Goal: Task Accomplishment & Management: Use online tool/utility

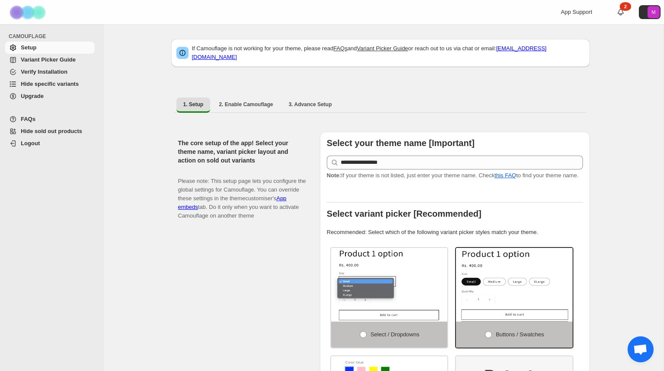
click at [44, 88] on span "Hide specific variants" at bounding box center [57, 84] width 72 height 9
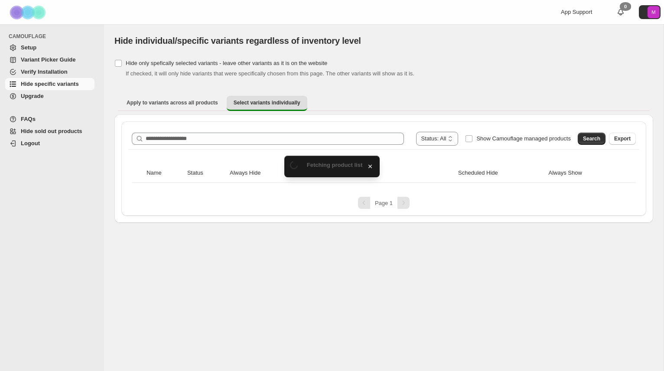
click at [325, 124] on div "**********" at bounding box center [383, 168] width 525 height 95
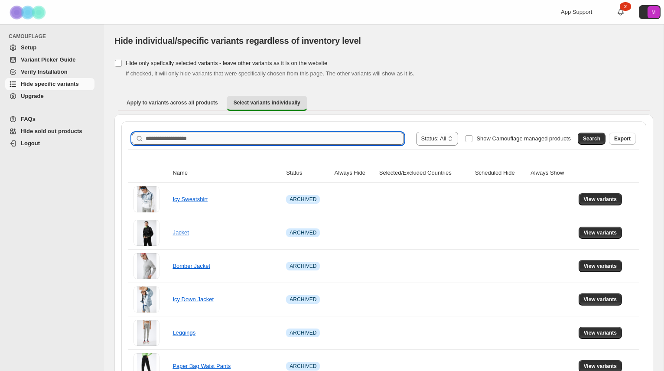
click at [310, 139] on input "Search product name" at bounding box center [275, 139] width 258 height 12
type input "**********"
click at [603, 137] on button "Search" at bounding box center [592, 139] width 28 height 12
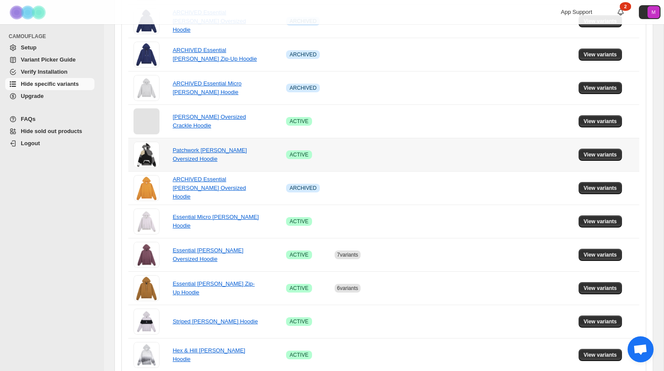
scroll to position [447, 0]
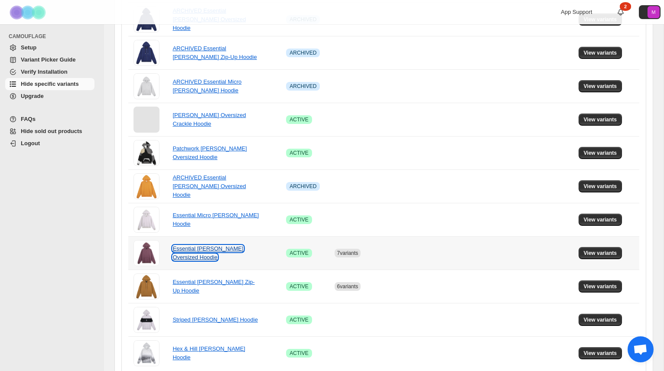
click at [222, 247] on link "Essential [PERSON_NAME] Oversized Hoodie" at bounding box center [208, 252] width 71 height 15
click at [593, 256] on span "View variants" at bounding box center [600, 253] width 33 height 7
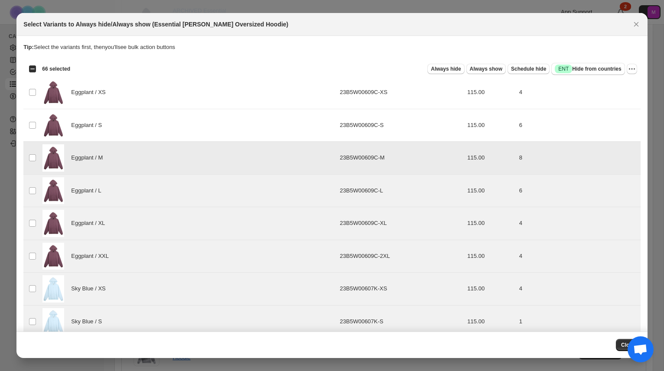
drag, startPoint x: 37, startPoint y: 158, endPoint x: 37, endPoint y: 169, distance: 11.3
click at [37, 158] on td "Select product variant" at bounding box center [31, 158] width 16 height 33
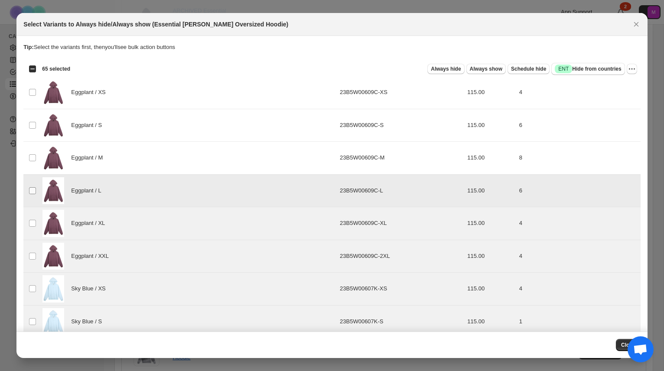
drag, startPoint x: 36, startPoint y: 187, endPoint x: 36, endPoint y: 192, distance: 4.8
click at [36, 189] on span ":r6:" at bounding box center [33, 191] width 8 height 8
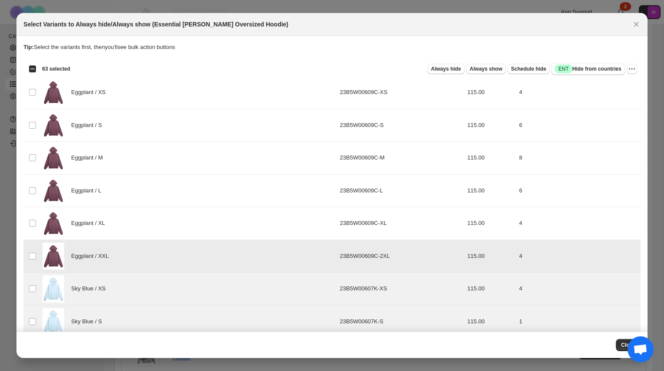
drag, startPoint x: 34, startPoint y: 262, endPoint x: 32, endPoint y: 271, distance: 8.9
click at [34, 262] on td "Select product variant" at bounding box center [31, 256] width 16 height 33
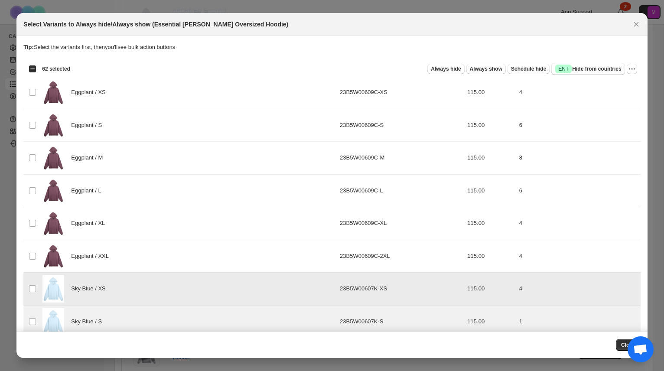
click at [35, 295] on td "Select product variant" at bounding box center [31, 289] width 16 height 33
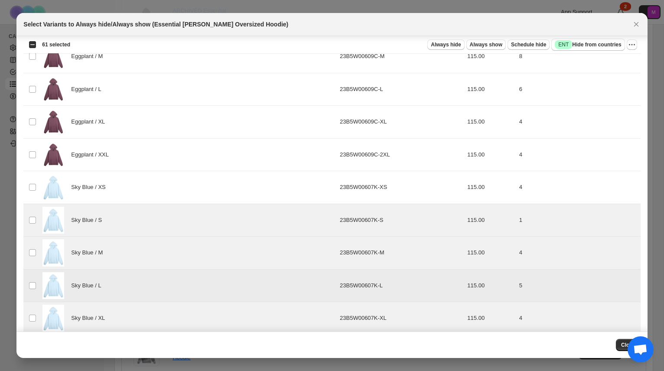
scroll to position [102, 0]
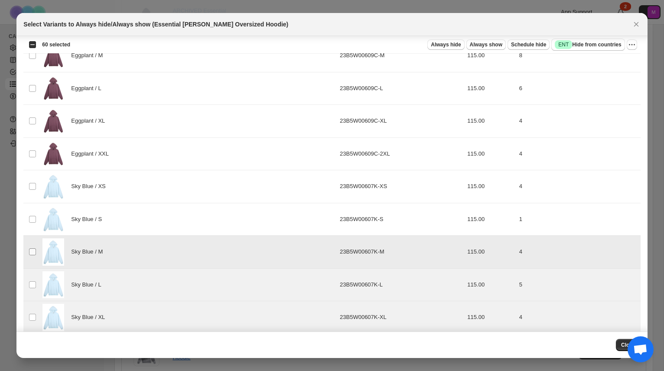
click at [35, 248] on span ":r6:" at bounding box center [33, 252] width 8 height 8
click at [33, 276] on td "Select product variant" at bounding box center [31, 284] width 16 height 33
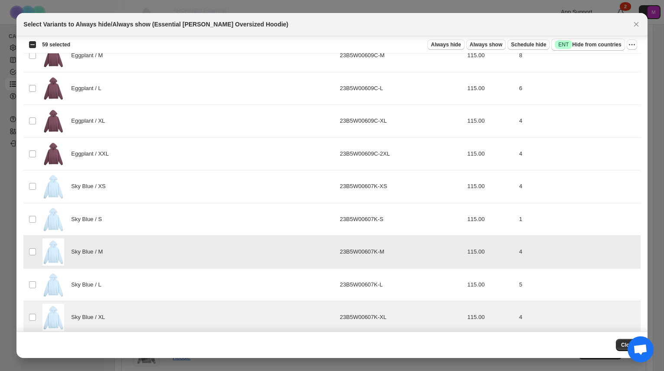
click at [31, 258] on td "Select product variant" at bounding box center [31, 252] width 16 height 33
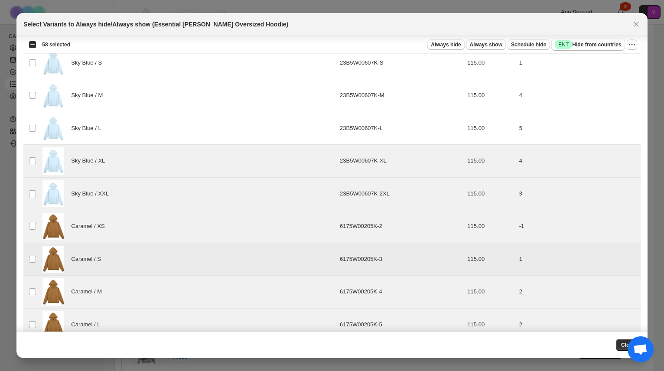
scroll to position [265, 0]
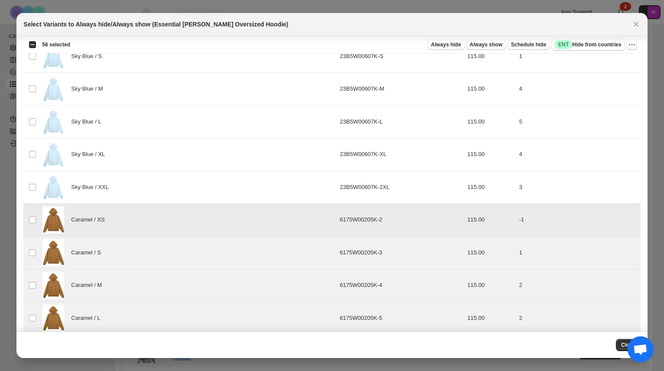
drag, startPoint x: 32, startPoint y: 212, endPoint x: 30, endPoint y: 225, distance: 13.5
click at [32, 212] on td "Select product variant" at bounding box center [31, 220] width 16 height 33
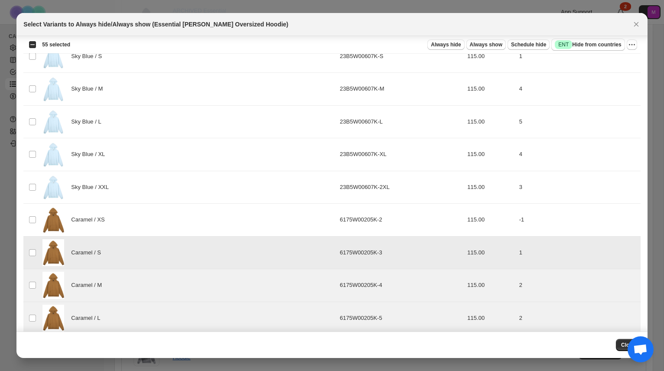
click at [29, 244] on td "Select product variant" at bounding box center [31, 252] width 16 height 33
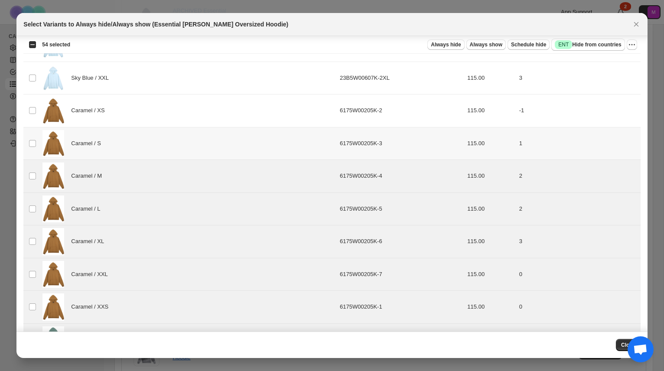
scroll to position [414, 0]
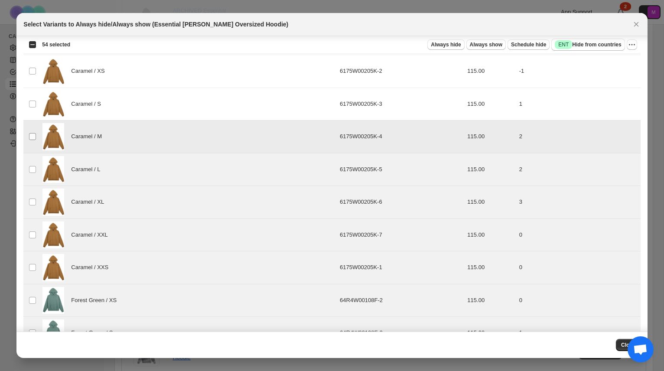
click at [29, 130] on td "Select product variant" at bounding box center [31, 137] width 16 height 33
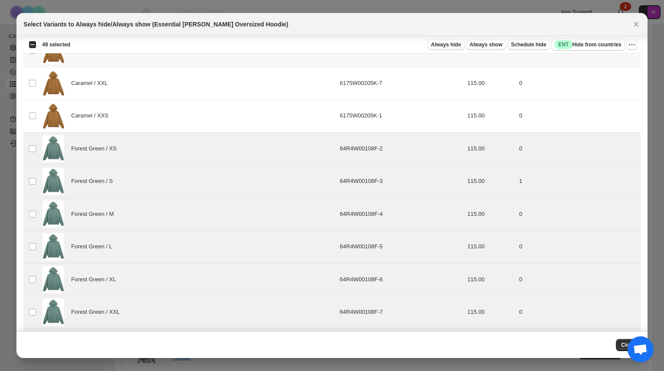
scroll to position [585, 0]
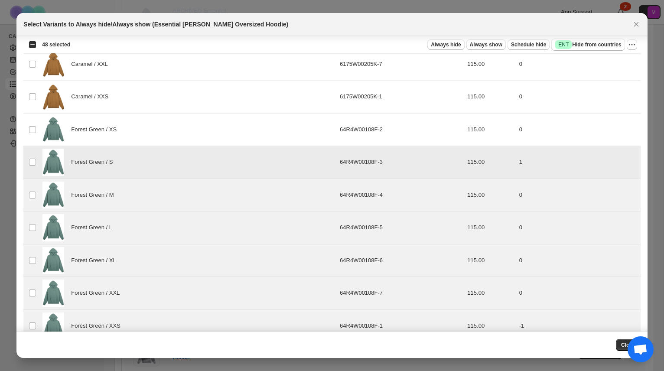
drag, startPoint x: 29, startPoint y: 161, endPoint x: 30, endPoint y: 185, distance: 23.9
click at [29, 161] on span ":r6:" at bounding box center [33, 162] width 8 height 8
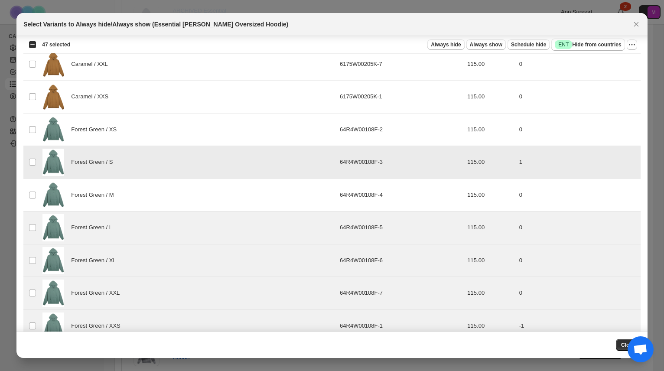
click at [32, 166] on td "Select product variant" at bounding box center [31, 162] width 16 height 33
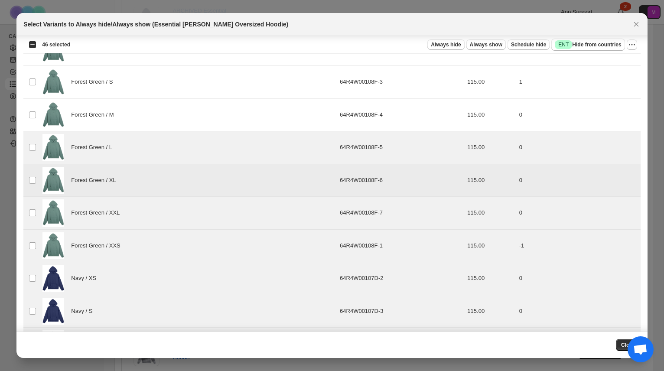
scroll to position [671, 0]
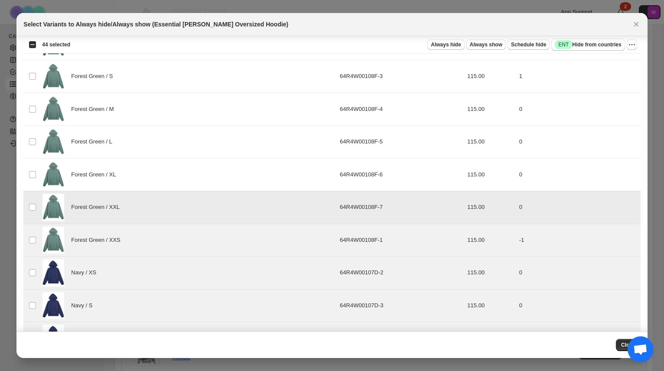
drag, startPoint x: 38, startPoint y: 212, endPoint x: 33, endPoint y: 212, distance: 4.4
click at [38, 212] on td "Select product variant" at bounding box center [31, 207] width 16 height 33
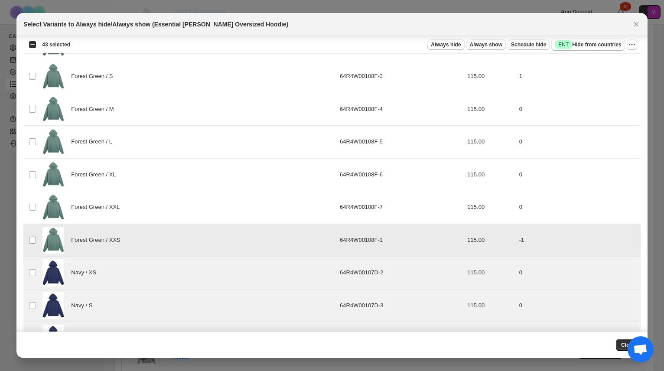
click at [35, 243] on span ":r6:" at bounding box center [33, 240] width 8 height 8
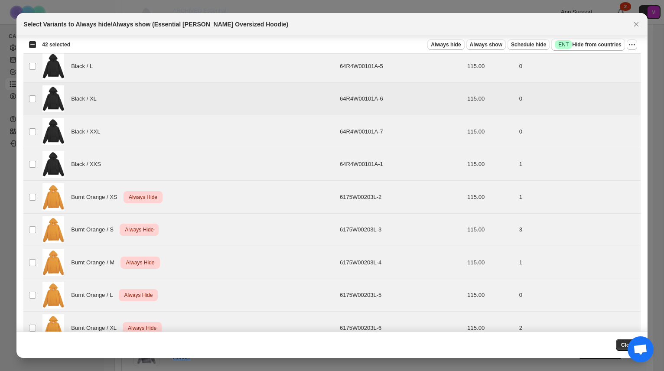
scroll to position [1977, 0]
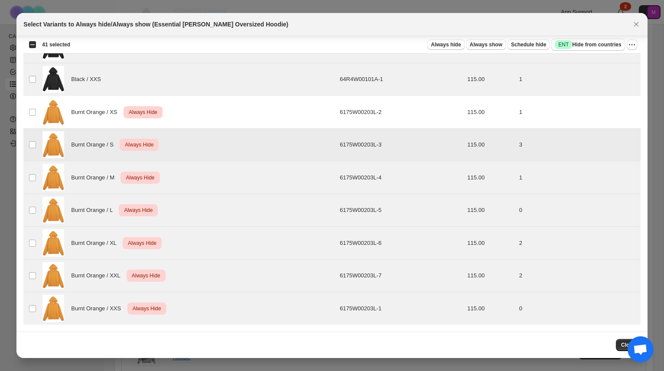
click at [36, 143] on td "Select product variant" at bounding box center [31, 144] width 16 height 33
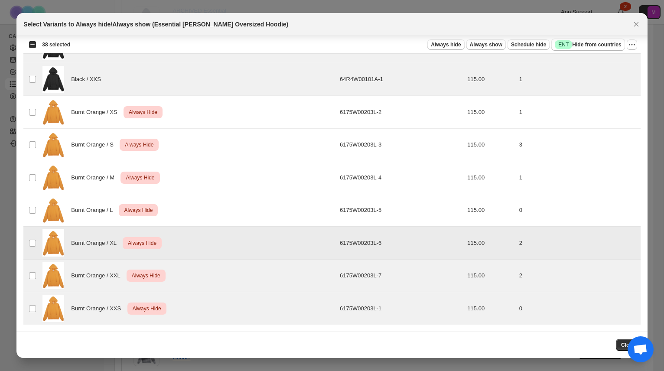
click at [37, 240] on td "Select product variant" at bounding box center [31, 243] width 16 height 33
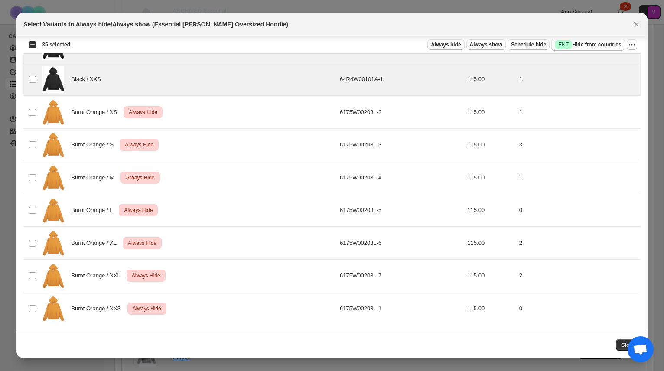
click at [446, 43] on span "Always hide" at bounding box center [446, 44] width 30 height 7
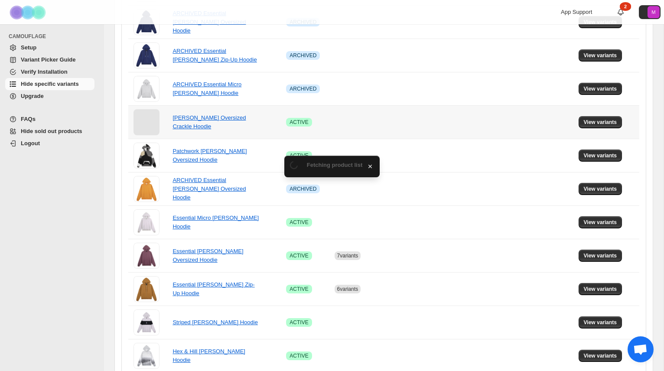
scroll to position [447, 0]
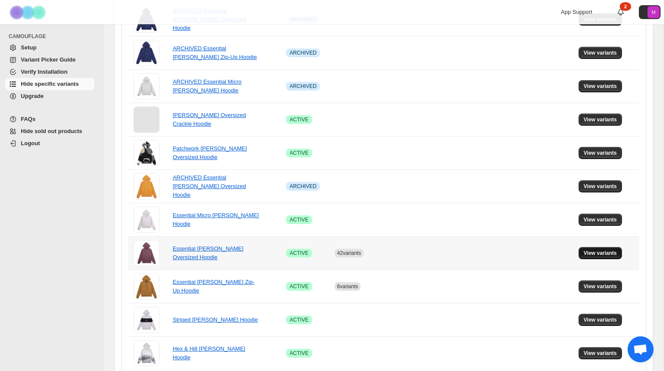
click at [595, 251] on span "View variants" at bounding box center [600, 253] width 33 height 7
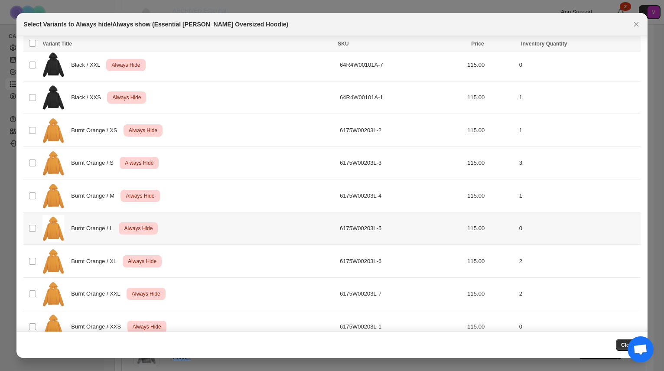
scroll to position [1977, 0]
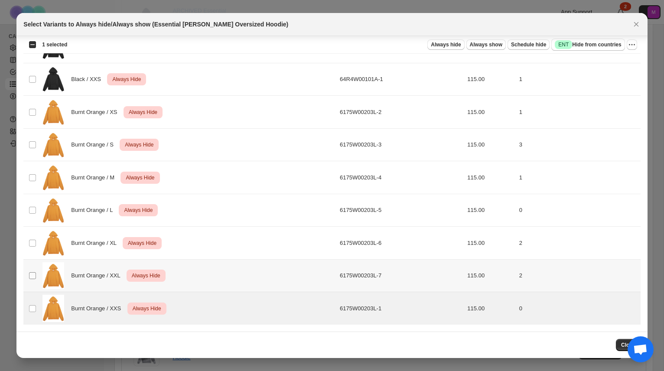
click at [33, 278] on span ":r2r:" at bounding box center [33, 276] width 8 height 8
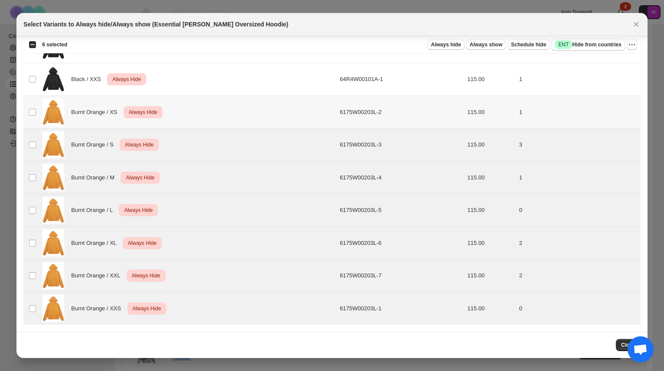
click at [31, 117] on td "Select product variant" at bounding box center [31, 112] width 16 height 33
click at [491, 44] on span "Always show" at bounding box center [486, 44] width 33 height 7
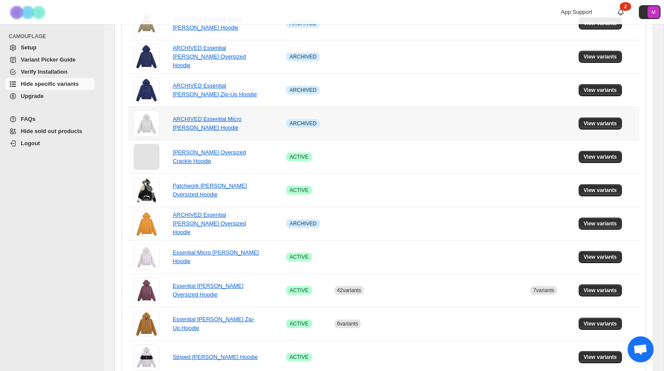
scroll to position [411, 0]
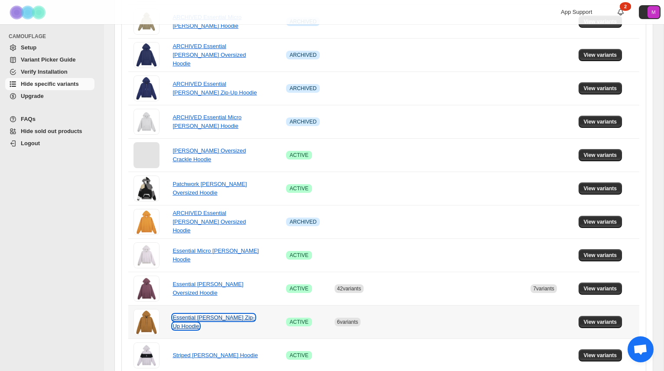
click at [218, 323] on link "Essential [PERSON_NAME] Zip-Up Hoodie" at bounding box center [214, 321] width 82 height 15
click at [603, 322] on span "View variants" at bounding box center [600, 322] width 33 height 7
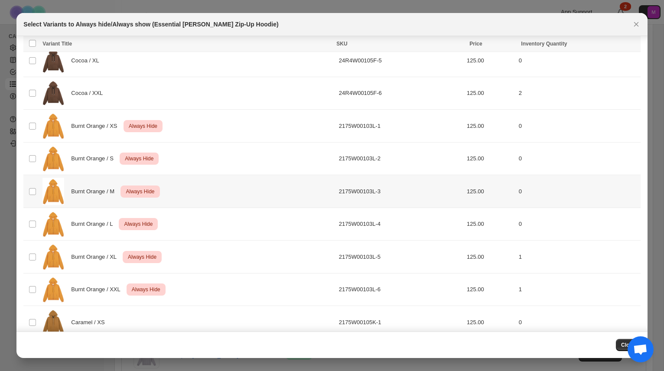
scroll to position [755, 0]
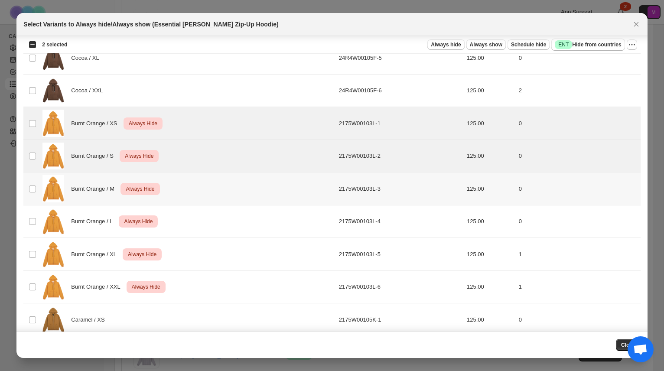
click at [29, 194] on td "Select product variant" at bounding box center [31, 189] width 16 height 33
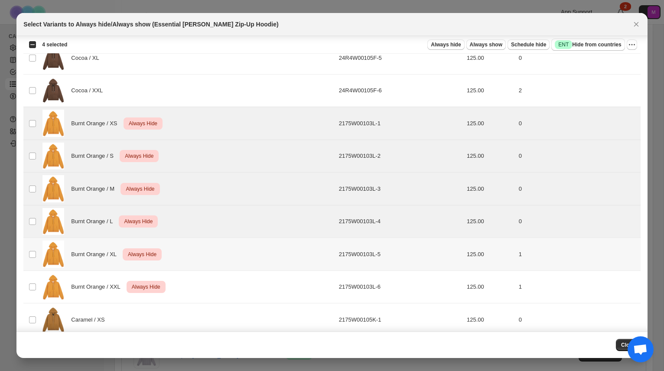
drag, startPoint x: 29, startPoint y: 248, endPoint x: 31, endPoint y: 277, distance: 28.7
click at [30, 249] on td "Select product variant" at bounding box center [31, 254] width 16 height 33
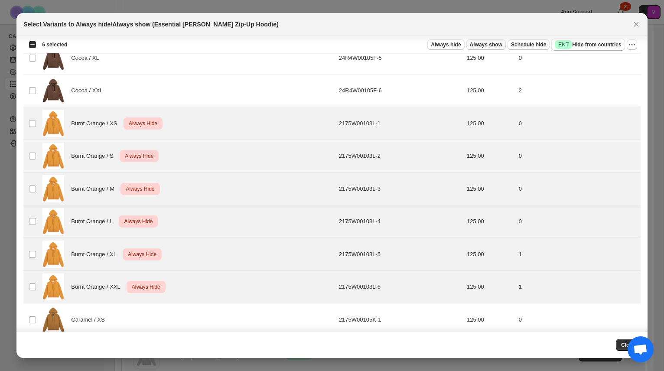
click at [487, 44] on span "Always show" at bounding box center [486, 44] width 33 height 7
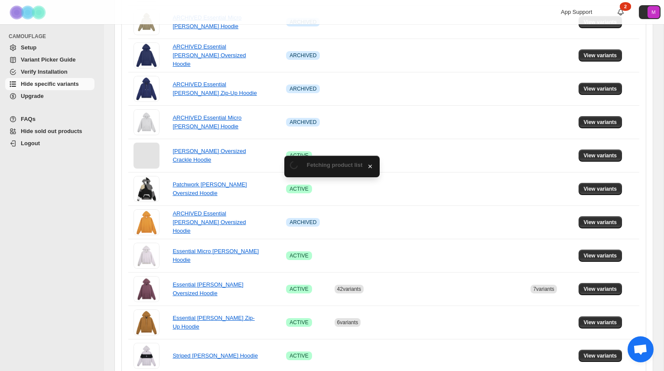
scroll to position [411, 0]
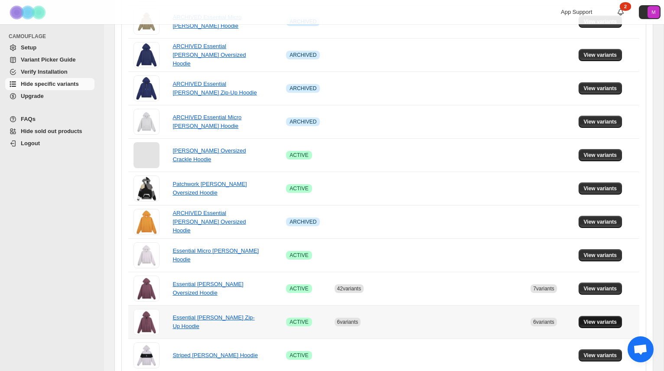
click at [607, 324] on span "View variants" at bounding box center [600, 322] width 33 height 7
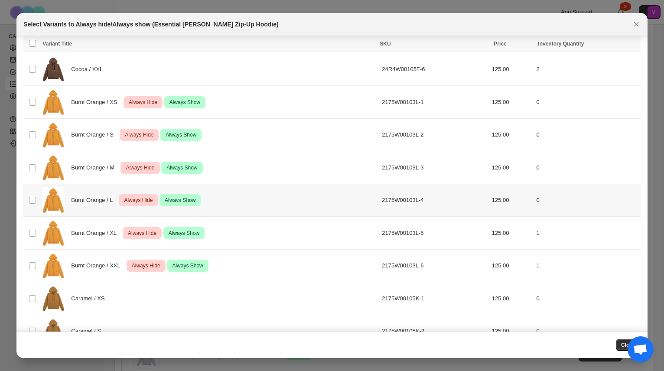
scroll to position [764, 0]
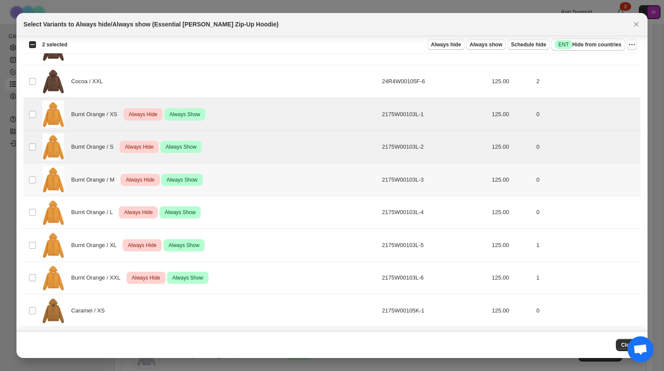
drag, startPoint x: 30, startPoint y: 173, endPoint x: 32, endPoint y: 197, distance: 24.4
click at [30, 173] on td "Select product variant" at bounding box center [31, 179] width 16 height 33
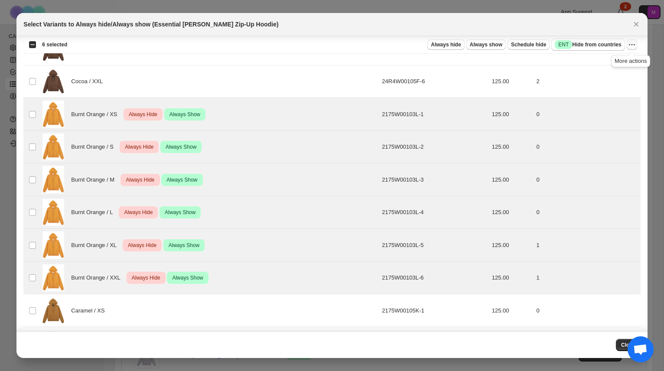
click at [630, 47] on icon "More actions" at bounding box center [632, 44] width 9 height 9
click at [610, 59] on span "Undo always hide" at bounding box center [591, 62] width 45 height 7
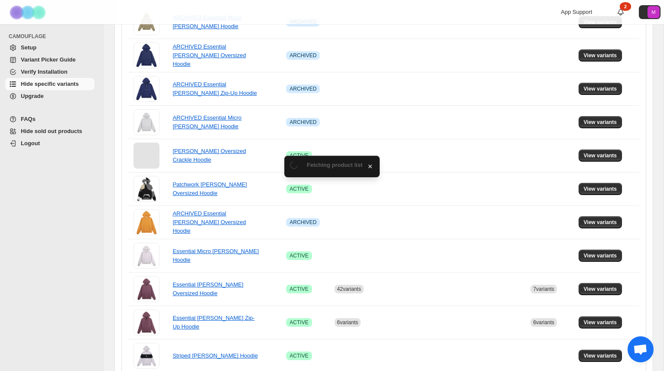
scroll to position [411, 0]
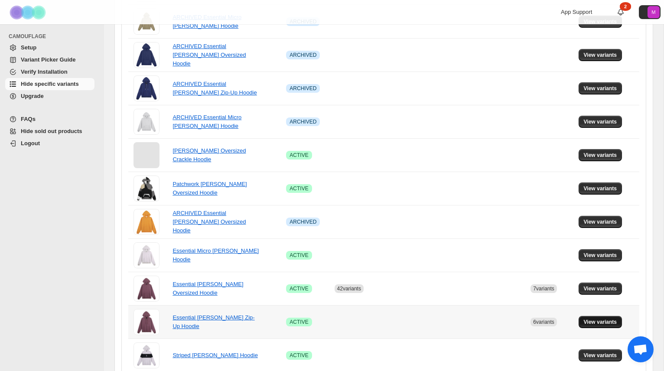
click at [604, 323] on span "View variants" at bounding box center [600, 322] width 33 height 7
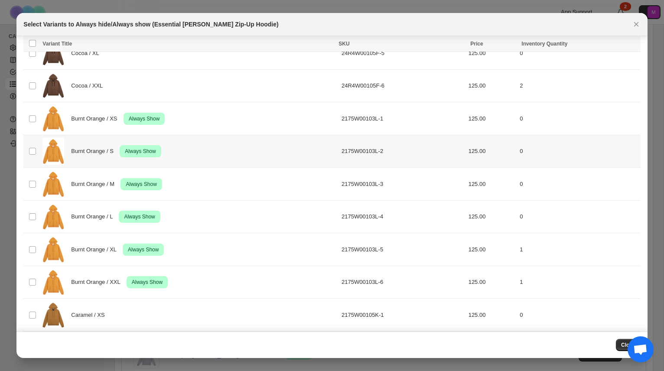
scroll to position [768, 0]
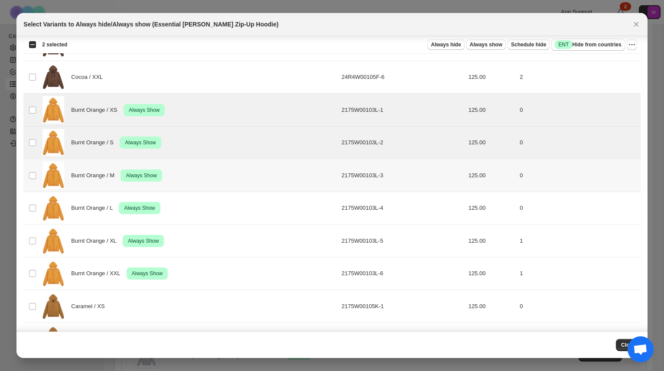
click at [33, 172] on td "Select product variant" at bounding box center [31, 175] width 16 height 33
click at [35, 201] on td "Select product variant" at bounding box center [31, 208] width 16 height 33
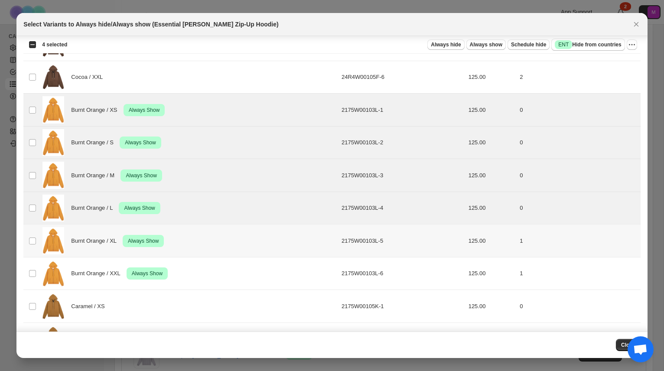
click at [39, 241] on td "Select product variant" at bounding box center [31, 241] width 16 height 33
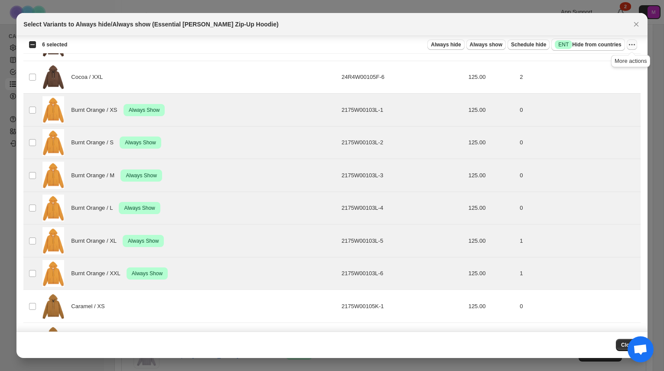
click at [627, 46] on button "More actions" at bounding box center [632, 44] width 10 height 10
click at [611, 75] on span "Undo always show" at bounding box center [592, 76] width 47 height 7
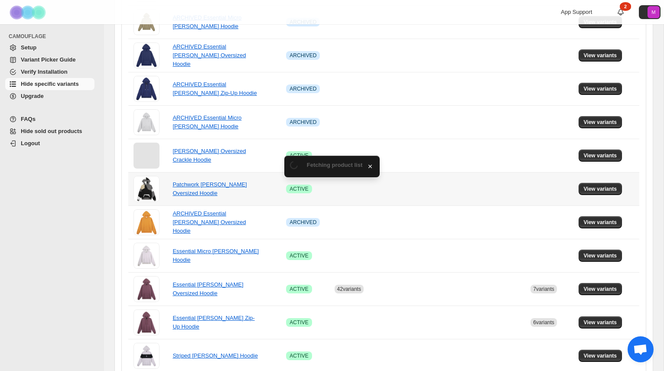
scroll to position [411, 0]
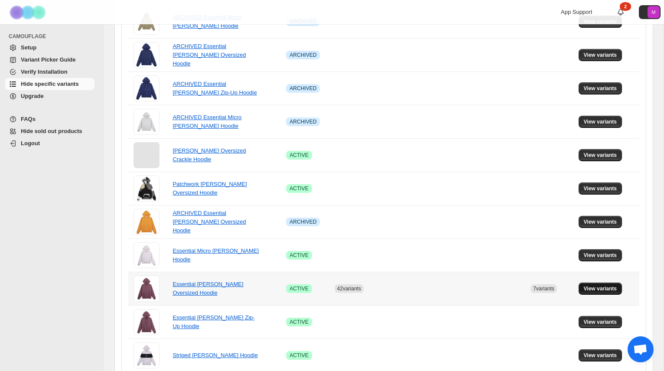
click at [603, 288] on span "View variants" at bounding box center [600, 288] width 33 height 7
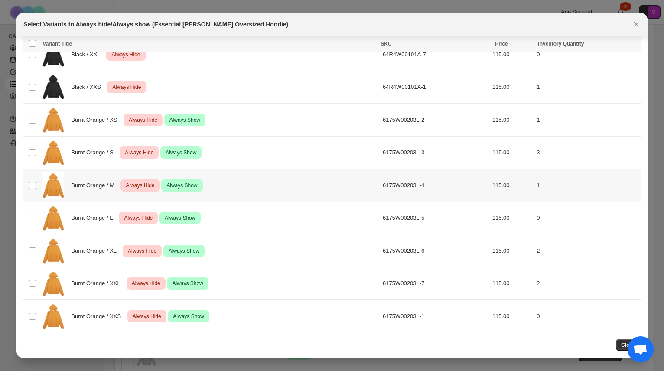
scroll to position [1977, 0]
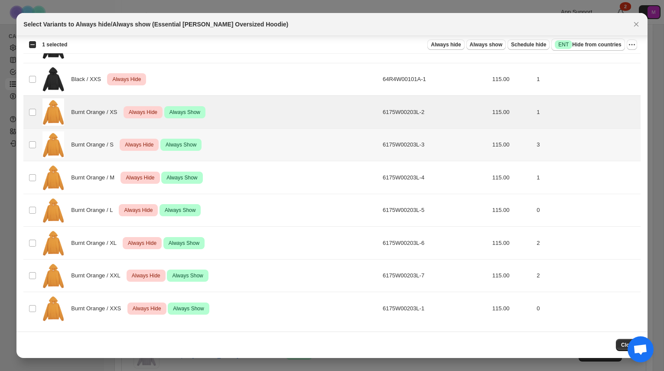
click at [33, 150] on td "Select product variant" at bounding box center [31, 144] width 16 height 33
drag, startPoint x: 32, startPoint y: 171, endPoint x: 35, endPoint y: 199, distance: 28.0
click at [32, 173] on td "Select product variant" at bounding box center [31, 177] width 16 height 33
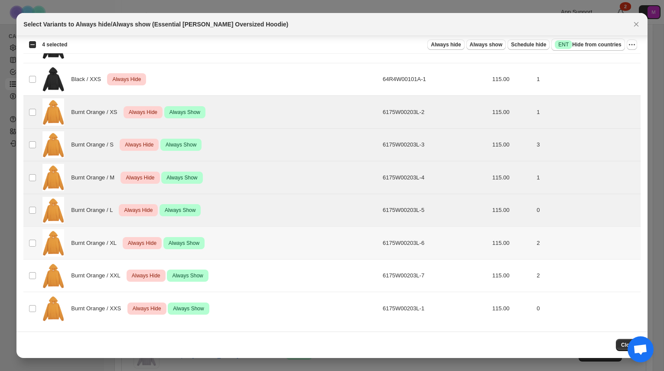
drag, startPoint x: 34, startPoint y: 237, endPoint x: 35, endPoint y: 248, distance: 11.3
click at [34, 239] on td "Select product variant" at bounding box center [31, 243] width 16 height 33
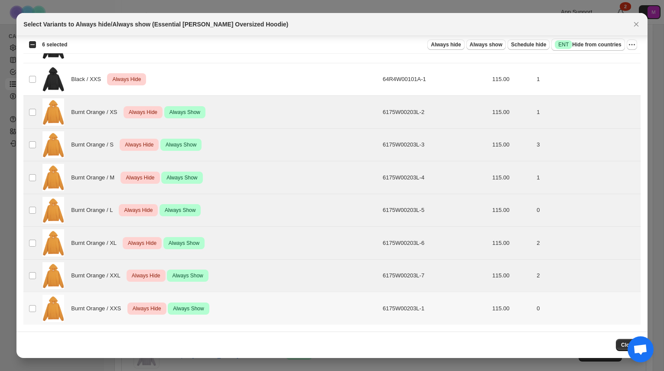
click at [29, 314] on td "Select product variant" at bounding box center [31, 308] width 16 height 33
click at [629, 46] on icon "More actions" at bounding box center [632, 44] width 9 height 9
click at [620, 65] on span "Undo always hide" at bounding box center [600, 62] width 63 height 9
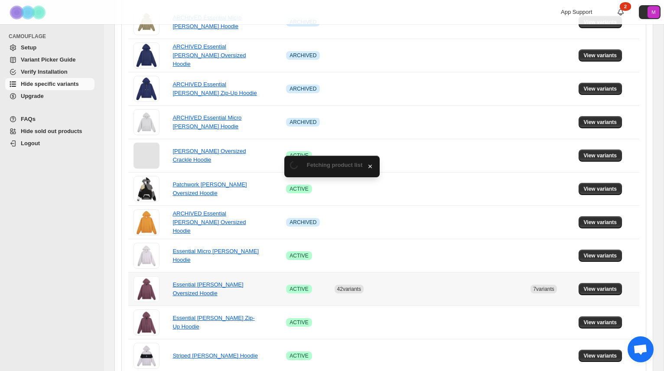
scroll to position [411, 0]
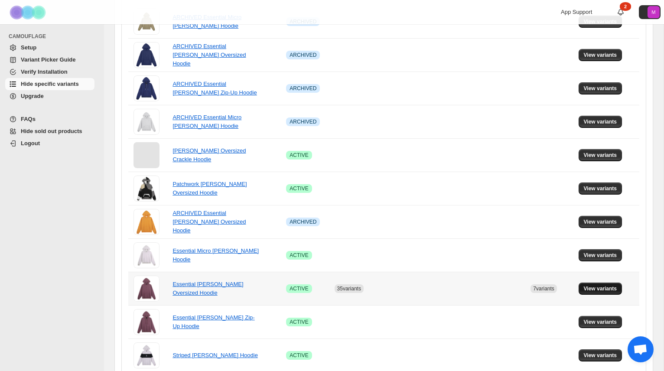
click at [606, 290] on span "View variants" at bounding box center [600, 288] width 33 height 7
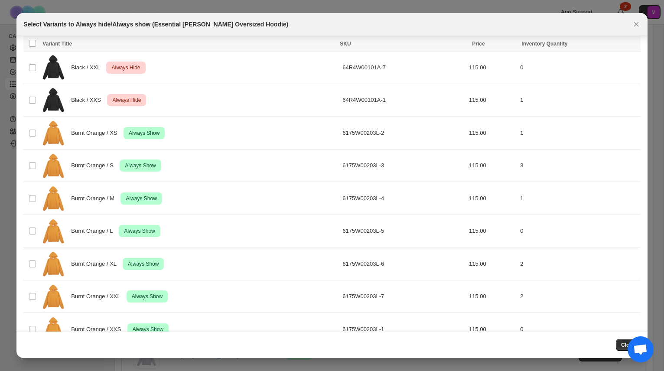
scroll to position [1977, 0]
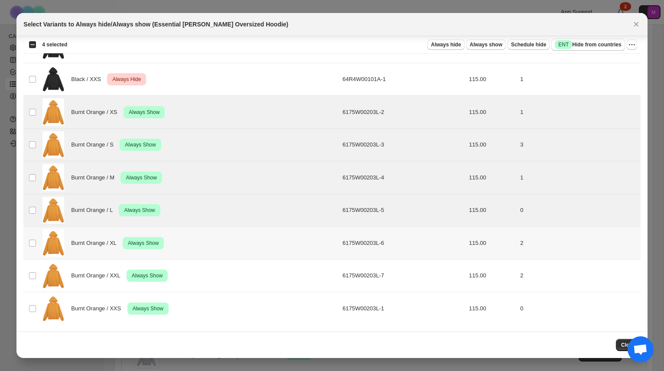
click at [34, 248] on td "Select product variant" at bounding box center [31, 243] width 16 height 33
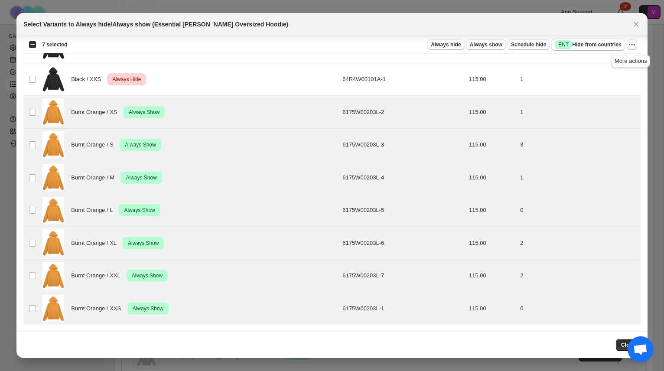
click at [635, 45] on icon "More actions" at bounding box center [634, 44] width 1 height 1
click at [611, 80] on span "Undo always show" at bounding box center [600, 76] width 63 height 9
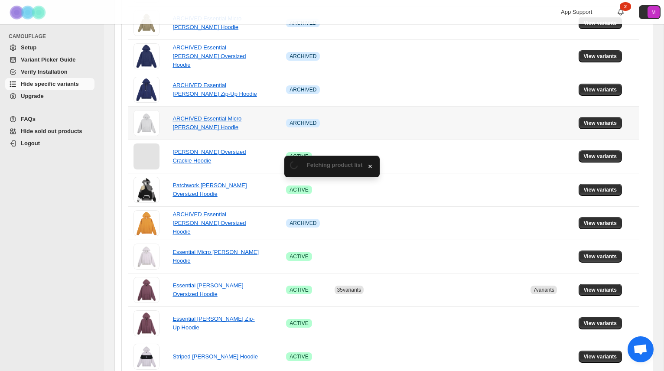
scroll to position [411, 0]
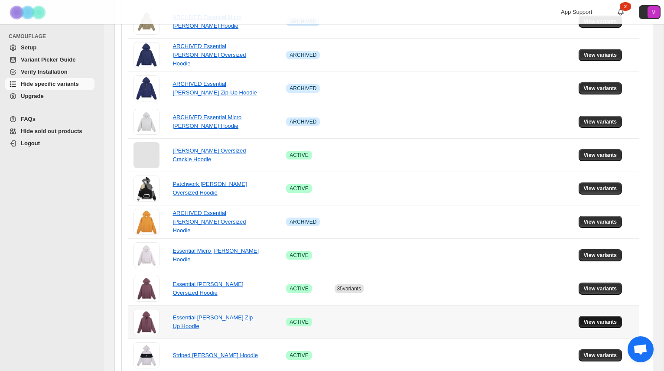
click at [597, 325] on span "View variants" at bounding box center [600, 322] width 33 height 7
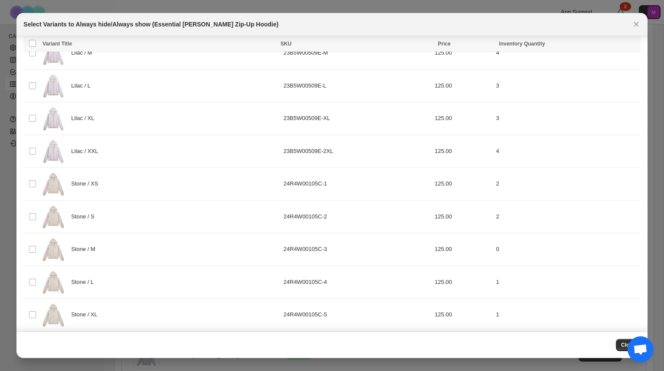
scroll to position [0, 0]
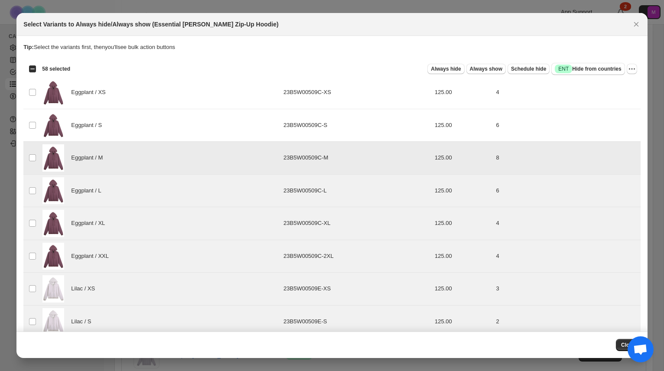
click at [30, 156] on span ":ri1:" at bounding box center [33, 158] width 8 height 8
drag, startPoint x: 32, startPoint y: 175, endPoint x: 32, endPoint y: 184, distance: 9.1
click at [32, 176] on td "Select product variant" at bounding box center [31, 190] width 16 height 33
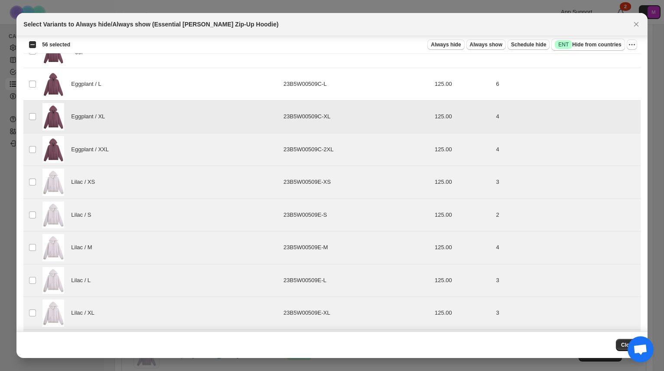
scroll to position [135, 0]
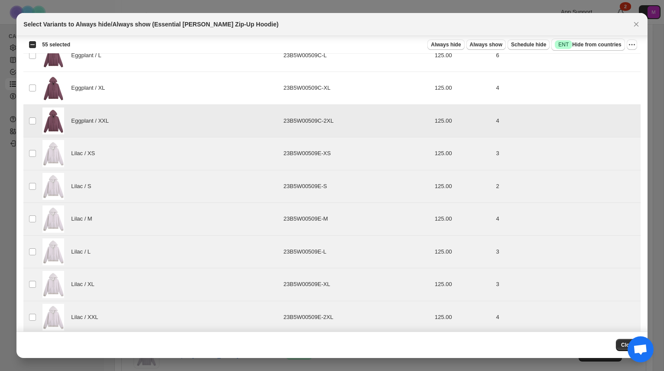
click at [33, 113] on td "Select product variant" at bounding box center [31, 120] width 16 height 33
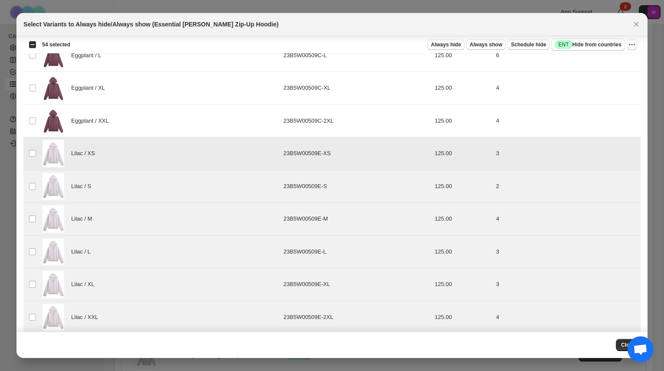
click at [34, 143] on td "Select product variant" at bounding box center [31, 153] width 16 height 33
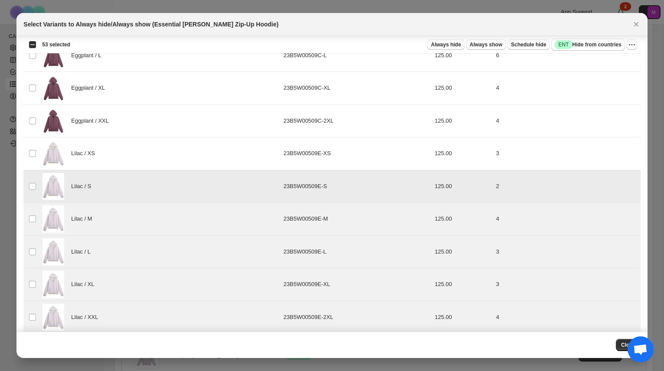
click at [29, 192] on td "Select product variant" at bounding box center [31, 186] width 16 height 33
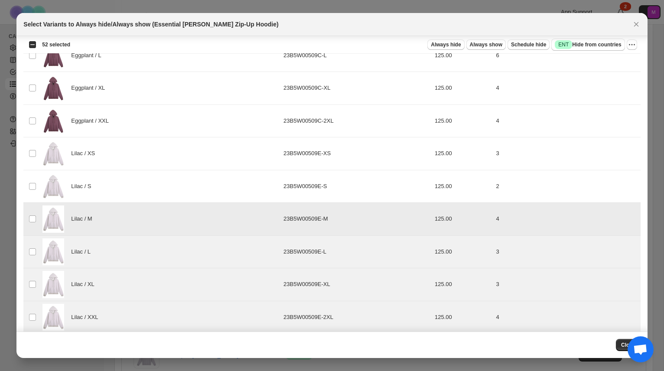
click at [33, 214] on td "Select product variant" at bounding box center [31, 219] width 16 height 33
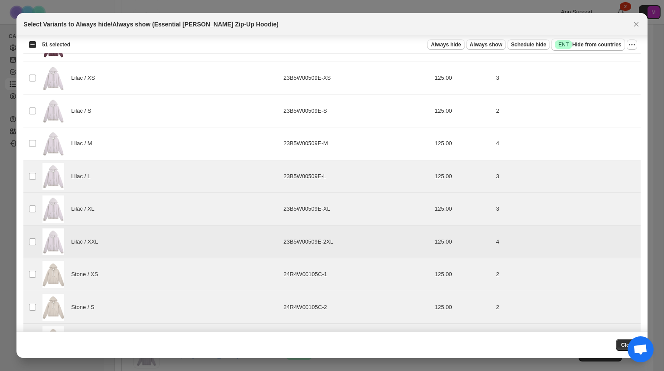
scroll to position [256, 0]
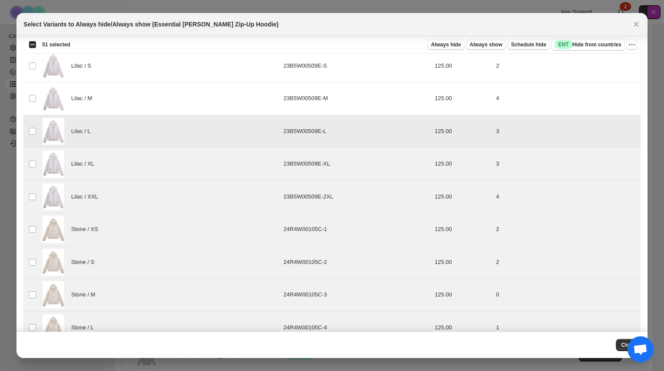
click at [32, 130] on td "Select product variant" at bounding box center [31, 131] width 16 height 33
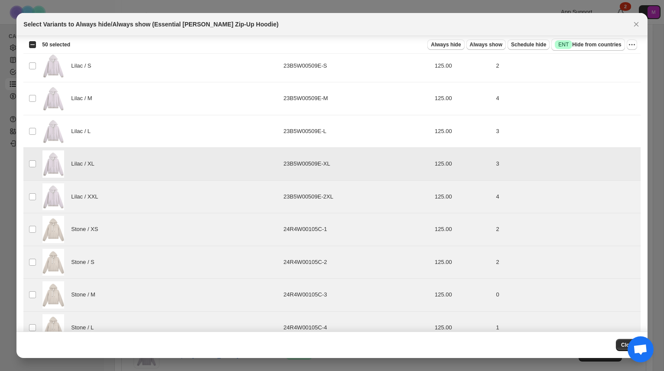
click at [38, 169] on td "Select product variant" at bounding box center [31, 164] width 16 height 33
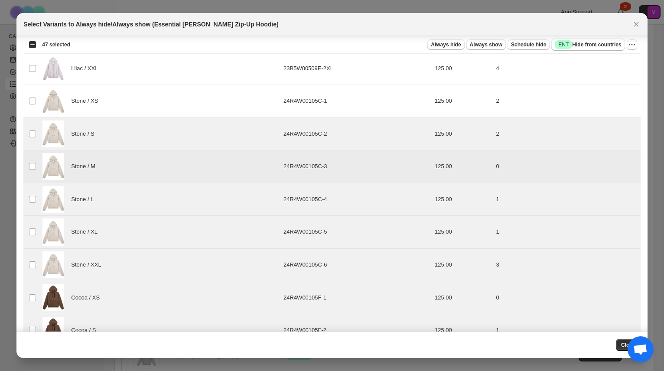
scroll to position [405, 0]
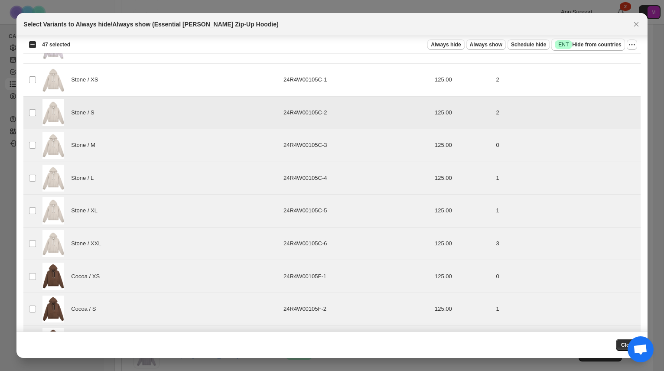
click at [30, 105] on td "Select product variant" at bounding box center [31, 112] width 16 height 33
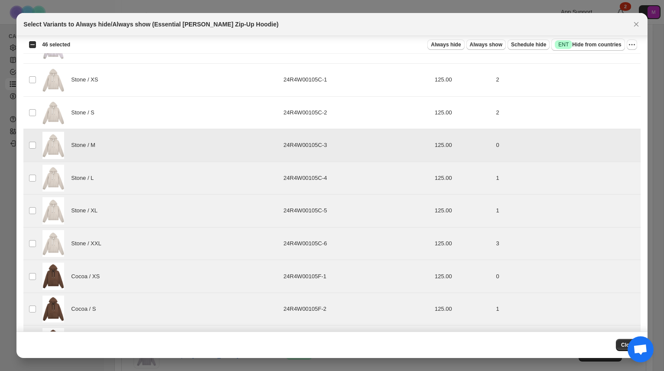
click at [37, 134] on td "Select product variant" at bounding box center [31, 145] width 16 height 33
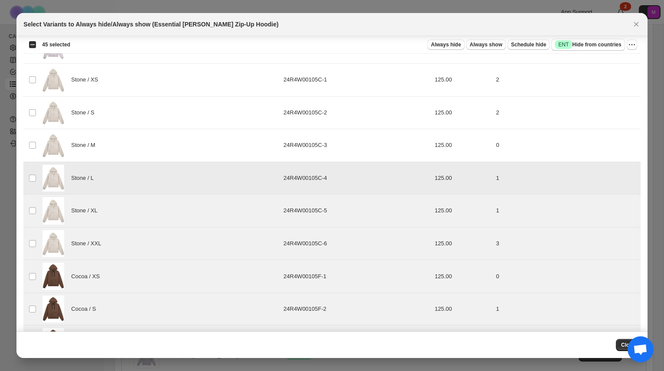
click at [33, 174] on td "Select product variant" at bounding box center [31, 178] width 16 height 33
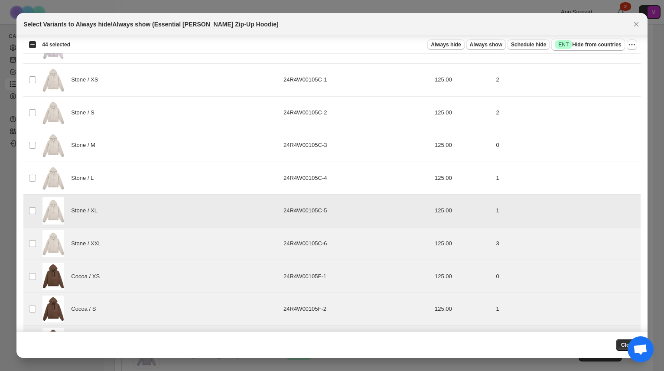
click at [31, 215] on td "Select product variant" at bounding box center [31, 211] width 16 height 33
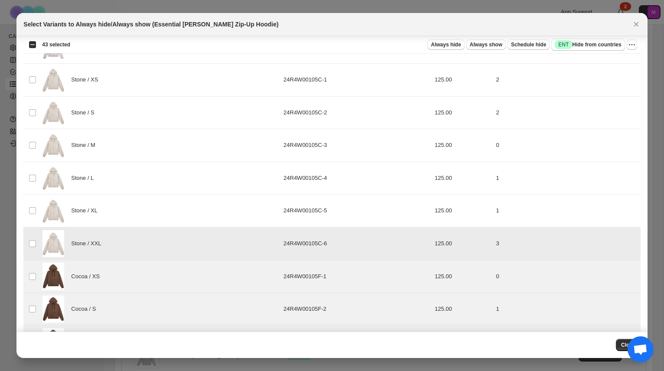
click at [29, 248] on td "Select product variant" at bounding box center [31, 243] width 16 height 33
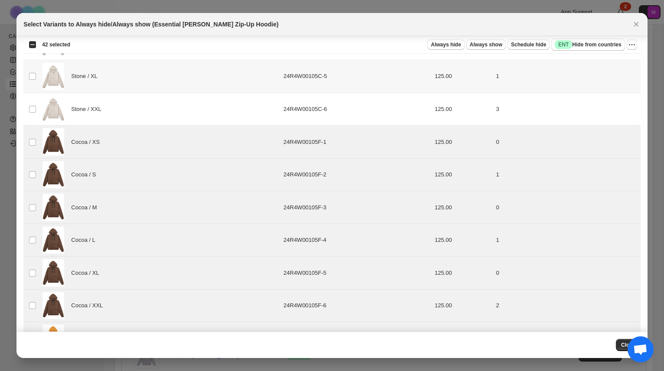
scroll to position [588, 0]
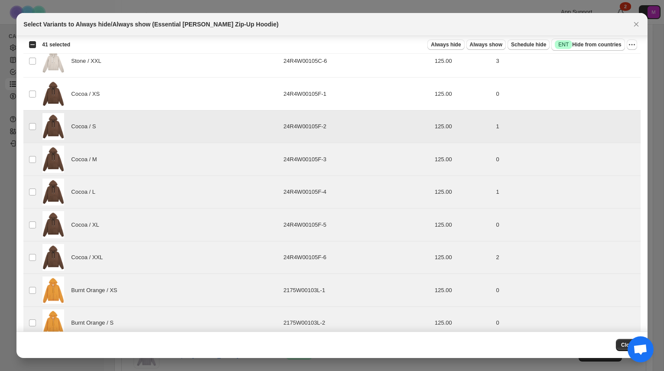
drag, startPoint x: 30, startPoint y: 132, endPoint x: 31, endPoint y: 140, distance: 7.5
click at [30, 133] on td "Select product variant" at bounding box center [31, 126] width 16 height 33
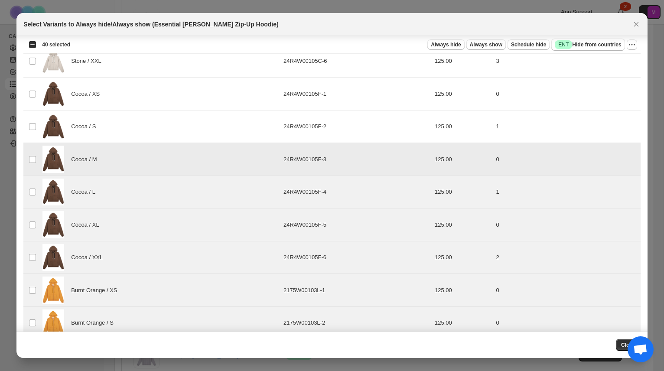
click at [29, 166] on td "Select product variant" at bounding box center [31, 159] width 16 height 33
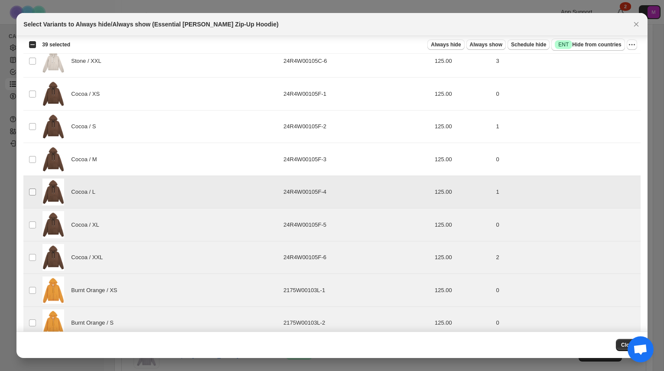
click at [31, 187] on td "Select product variant" at bounding box center [31, 192] width 16 height 33
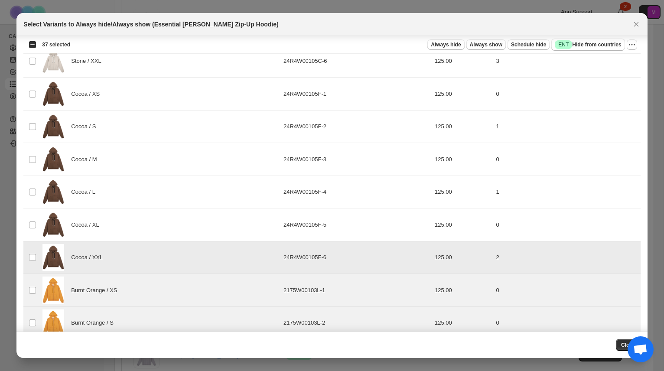
drag, startPoint x: 36, startPoint y: 256, endPoint x: 45, endPoint y: 240, distance: 18.8
click at [36, 256] on span ":ri1:" at bounding box center [33, 258] width 8 height 8
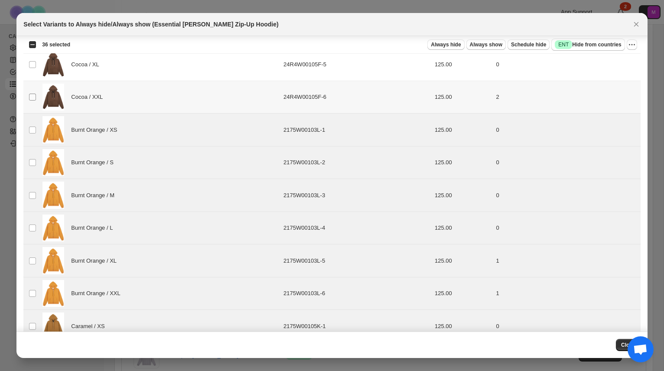
scroll to position [781, 0]
drag, startPoint x: 32, startPoint y: 125, endPoint x: 34, endPoint y: 143, distance: 17.9
click at [32, 125] on td "Select product variant" at bounding box center [31, 130] width 16 height 33
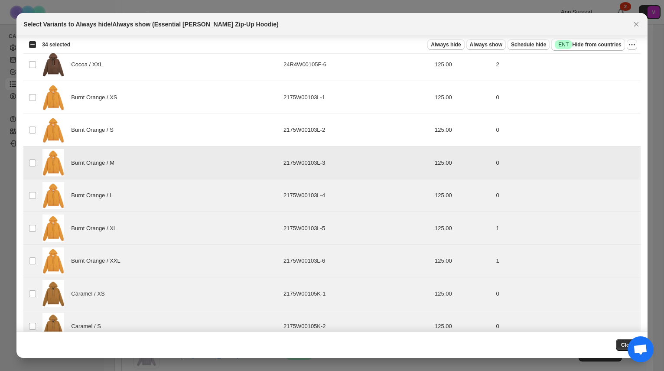
click at [33, 156] on td "Select product variant" at bounding box center [31, 163] width 16 height 33
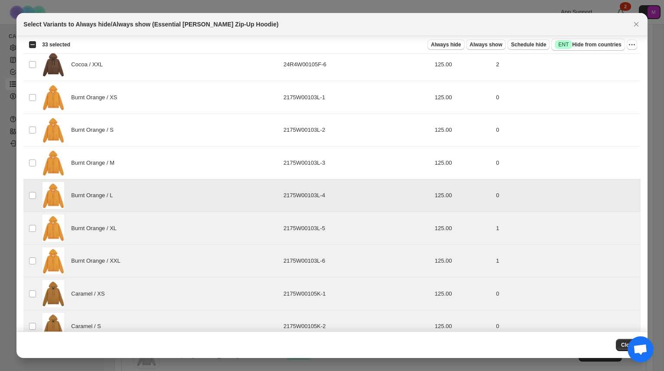
click at [34, 186] on td "Select product variant" at bounding box center [31, 195] width 16 height 33
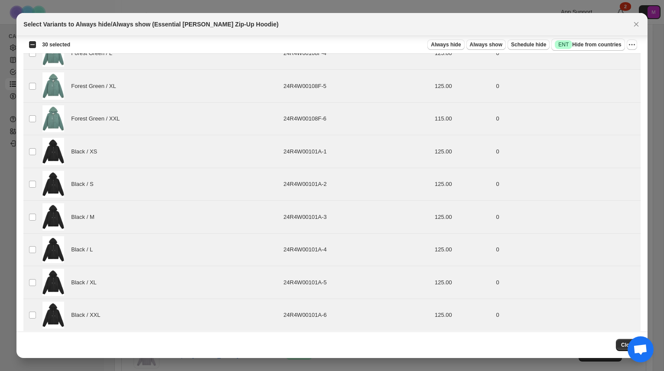
scroll to position [1715, 0]
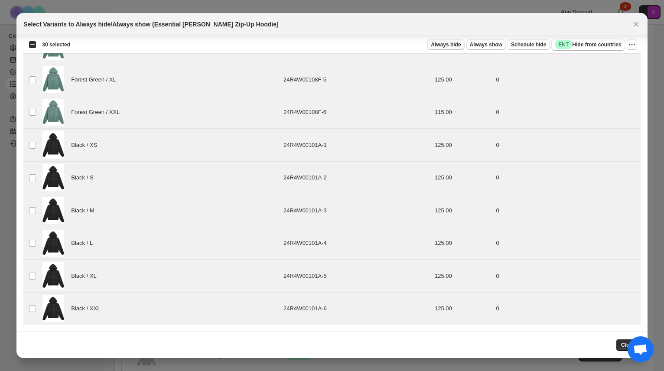
click at [447, 47] on span "Always hide" at bounding box center [446, 44] width 30 height 7
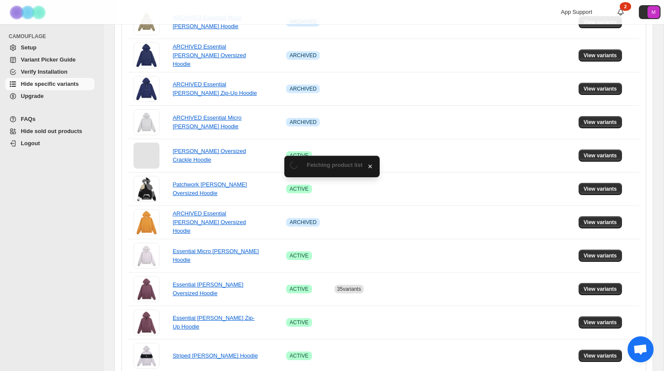
scroll to position [411, 0]
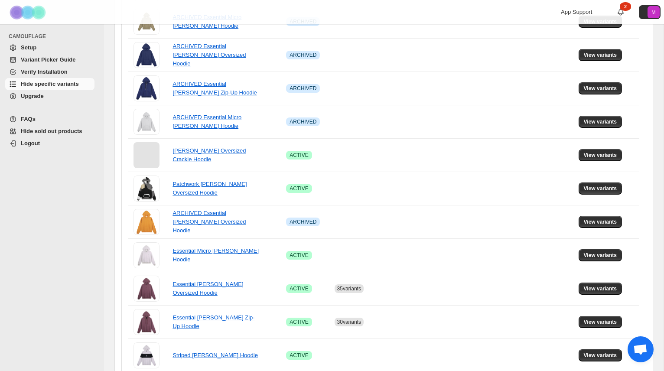
drag, startPoint x: 610, startPoint y: 320, endPoint x: 440, endPoint y: 314, distance: 169.6
click at [638, 315] on td "View variants" at bounding box center [607, 321] width 63 height 33
click at [208, 323] on link "Essential [PERSON_NAME] Zip-Up Hoodie" at bounding box center [214, 321] width 82 height 15
